Goal: Contribute content: Add original content to the website for others to see

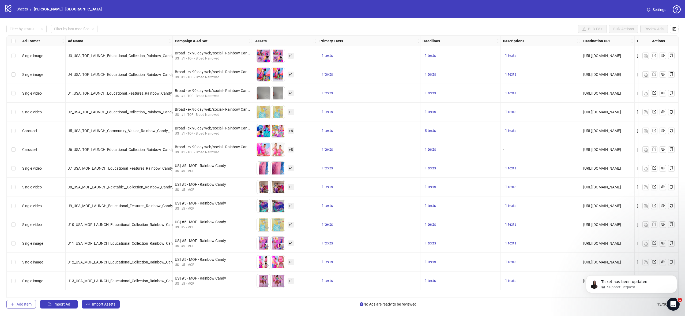
click at [23, 307] on button "Add Item" at bounding box center [20, 304] width 29 height 9
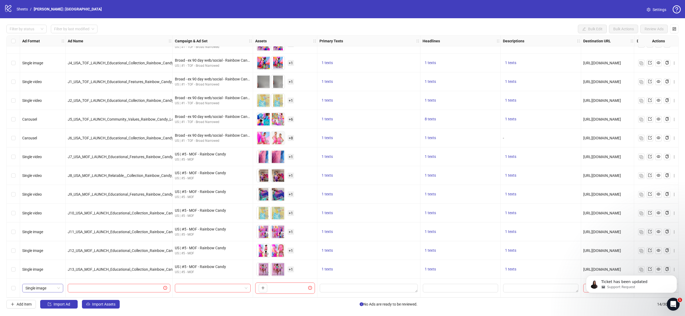
click at [54, 284] on span "Single image" at bounding box center [42, 288] width 35 height 8
click at [49, 275] on div "PAC carousel" at bounding box center [43, 275] width 32 height 6
click at [41, 286] on span "PAC carousel" at bounding box center [42, 288] width 35 height 8
click at [97, 285] on input "text" at bounding box center [116, 288] width 91 height 6
click at [267, 286] on button "button" at bounding box center [263, 288] width 9 height 9
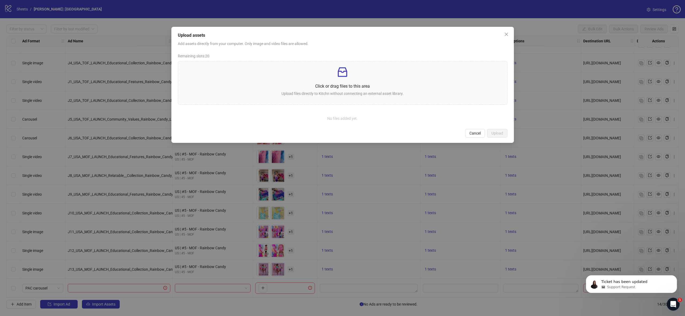
click at [370, 222] on div "Upload assets Add assets directly from your computer. Only image and video file…" at bounding box center [342, 158] width 685 height 316
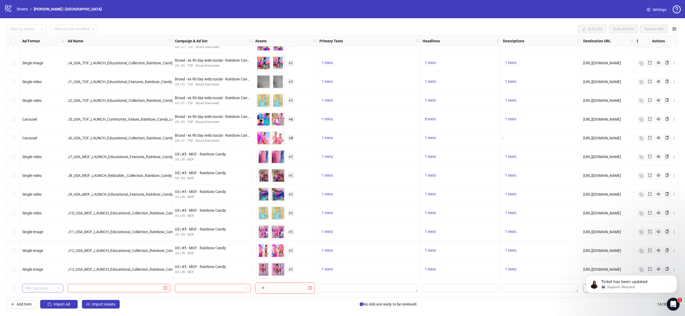
click at [53, 288] on span "PAC carousel" at bounding box center [42, 288] width 35 height 8
click at [293, 135] on span "+ 8" at bounding box center [291, 138] width 6 height 6
